Goal: Information Seeking & Learning: Learn about a topic

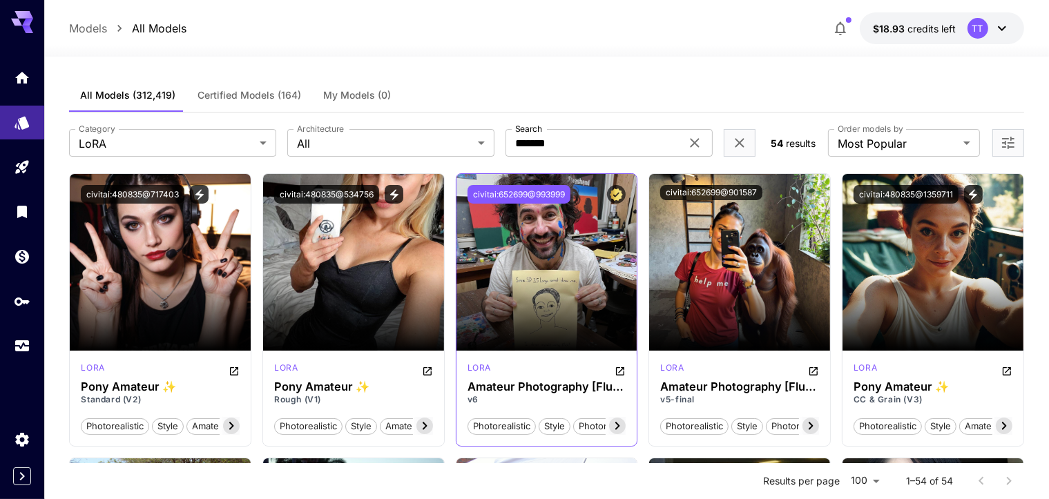
click at [518, 195] on button "civitai:652699@993999" at bounding box center [518, 194] width 103 height 19
click at [1037, 26] on div "Models All Models $18.93 credits left TT" at bounding box center [546, 28] width 1004 height 57
click at [538, 194] on button "civitai:652699@993999" at bounding box center [518, 194] width 103 height 19
drag, startPoint x: 886, startPoint y: 78, endPoint x: 908, endPoint y: 11, distance: 70.5
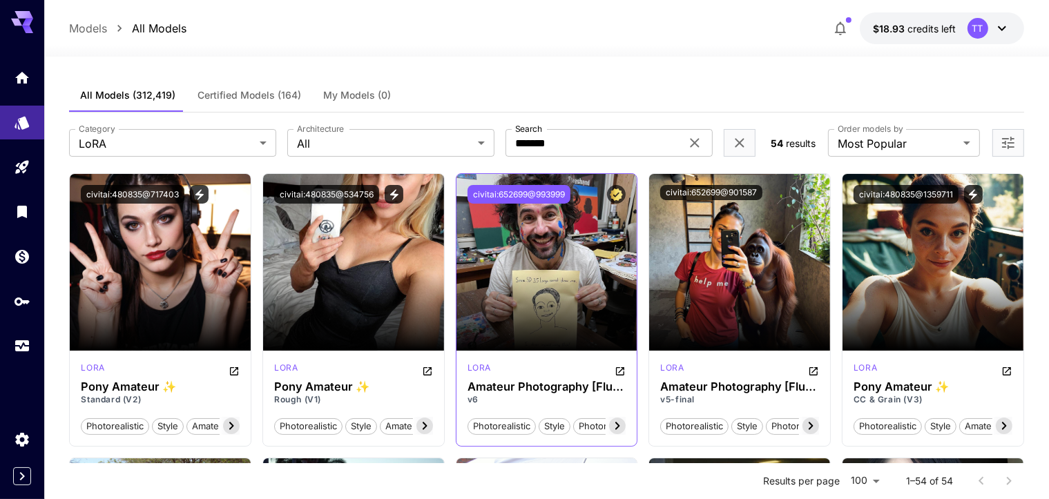
click at [506, 193] on button "civitai:652699@993999" at bounding box center [518, 194] width 103 height 19
click at [530, 195] on button "civitai:652699@993999" at bounding box center [518, 194] width 103 height 19
